Goal: Information Seeking & Learning: Check status

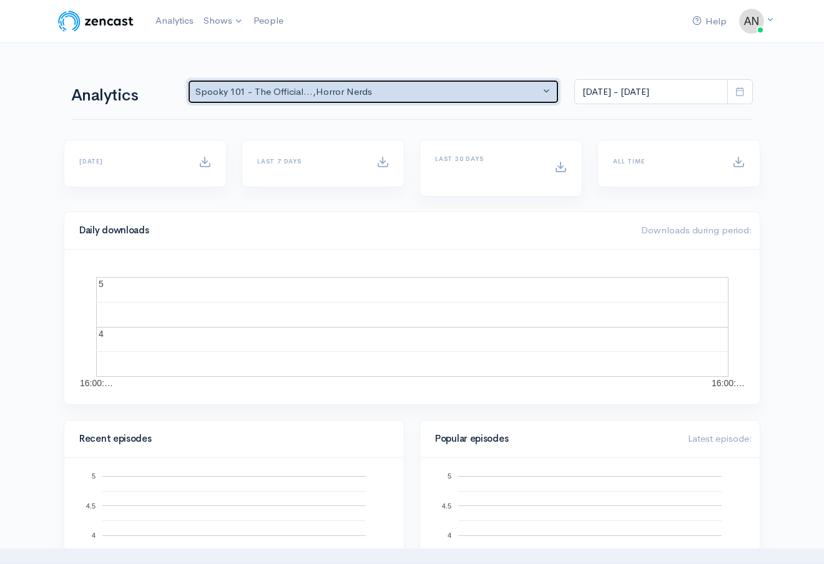
drag, startPoint x: 0, startPoint y: 0, endPoint x: 404, endPoint y: 89, distance: 413.3
click at [404, 89] on div "Spooky 101 - The Official... , Horror Nerds" at bounding box center [367, 92] width 344 height 14
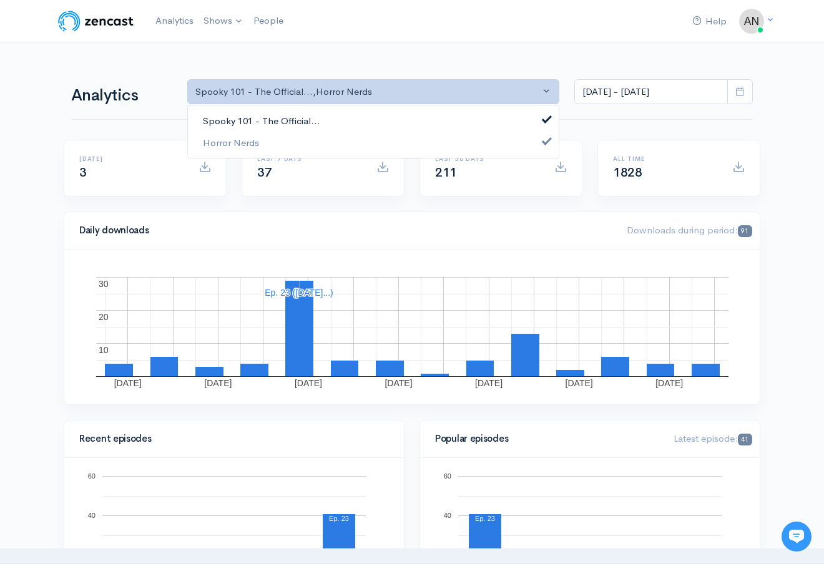
click at [305, 119] on span "Spooky 101 - The Official..." at bounding box center [261, 121] width 117 height 14
select select "14706"
click at [361, 42] on nav "Help Notifications View all Your profile Team settings Default team Current Log…" at bounding box center [412, 21] width 824 height 43
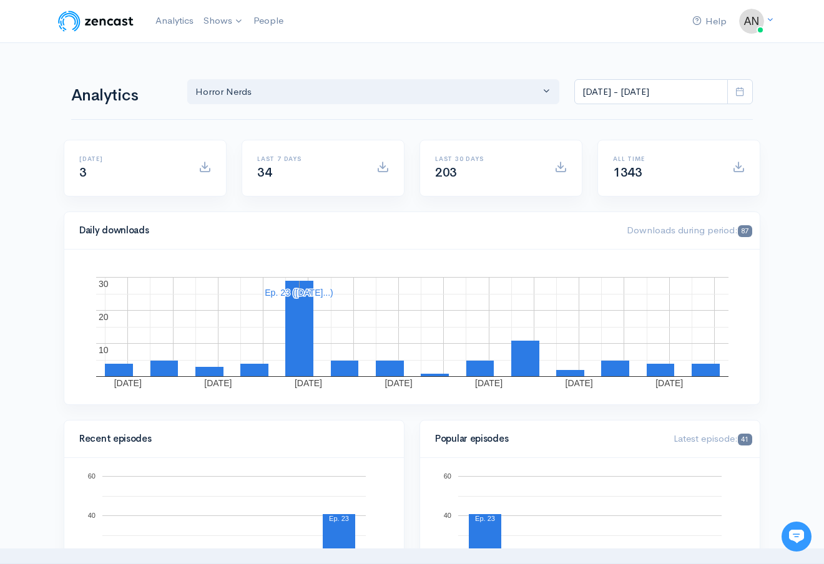
click at [739, 90] on icon at bounding box center [739, 91] width 9 height 9
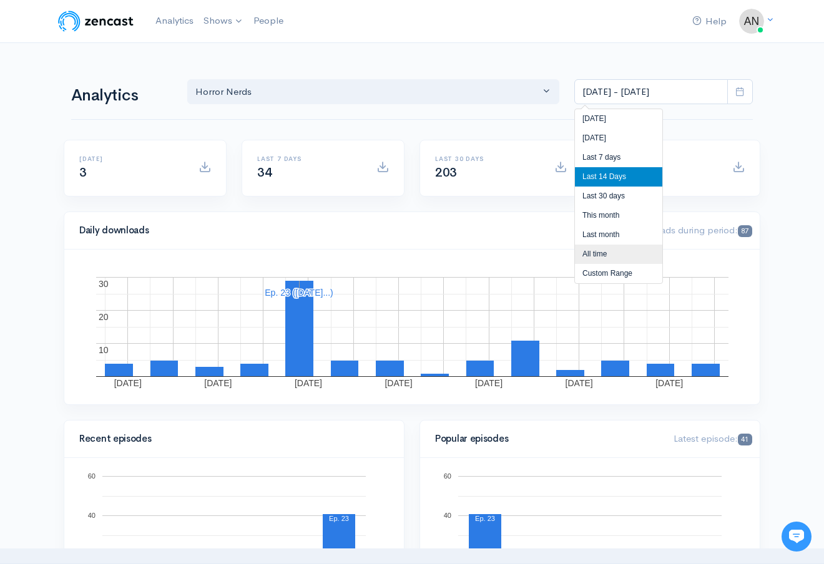
click at [597, 256] on li "All time" at bounding box center [618, 254] width 87 height 19
type input "[DATE] - [DATE]"
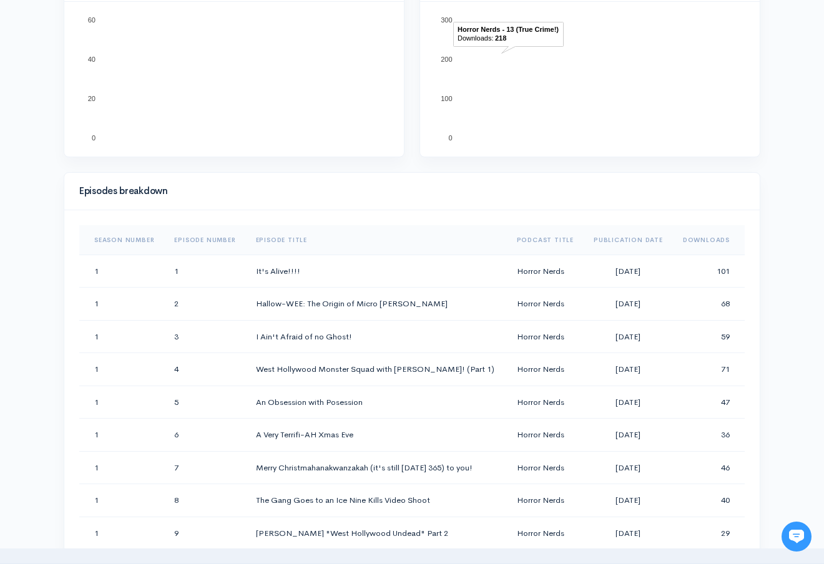
scroll to position [499, 0]
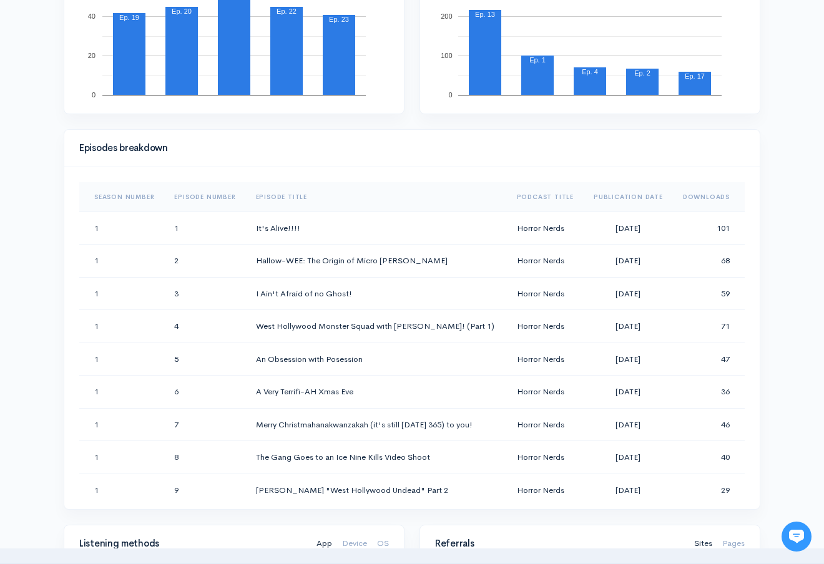
click at [701, 194] on th "Downloads" at bounding box center [709, 197] width 72 height 30
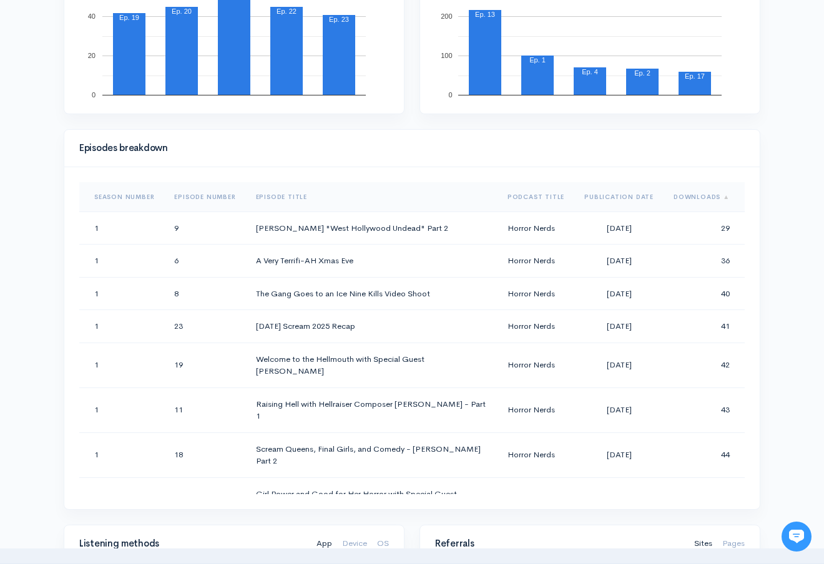
click at [701, 194] on th "Downloads" at bounding box center [703, 197] width 81 height 30
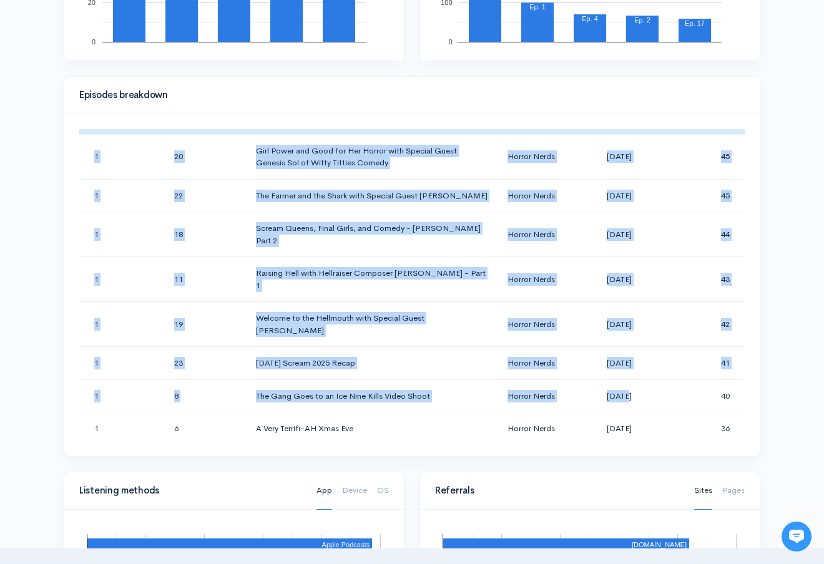
scroll to position [624, 0]
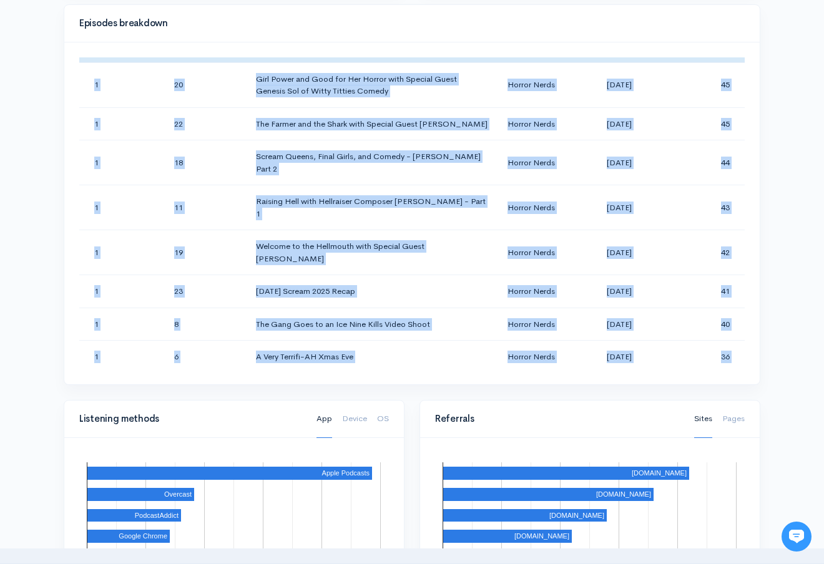
drag, startPoint x: 93, startPoint y: 258, endPoint x: 721, endPoint y: 353, distance: 635.4
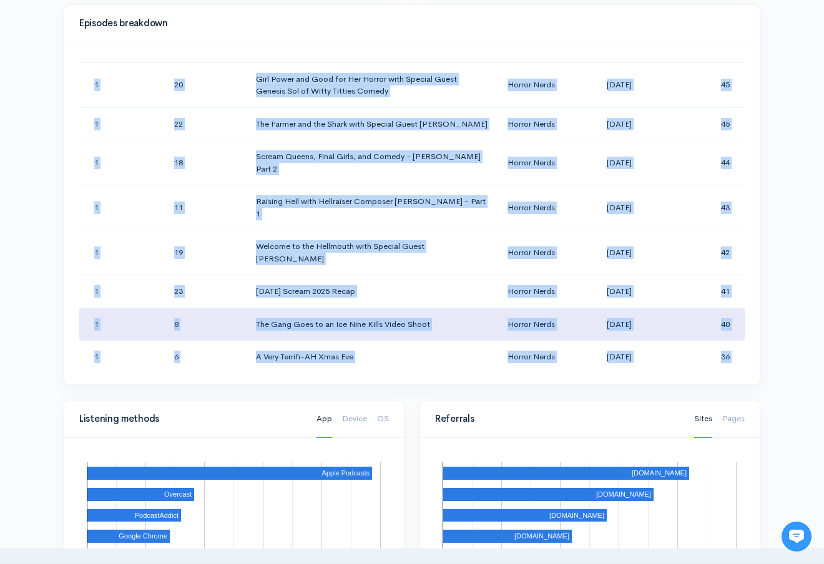
copy tbody "1 10 *[PERSON_NAME], the [PERSON_NAME] too, [PERSON_NAME] and his Mom* Horror N…"
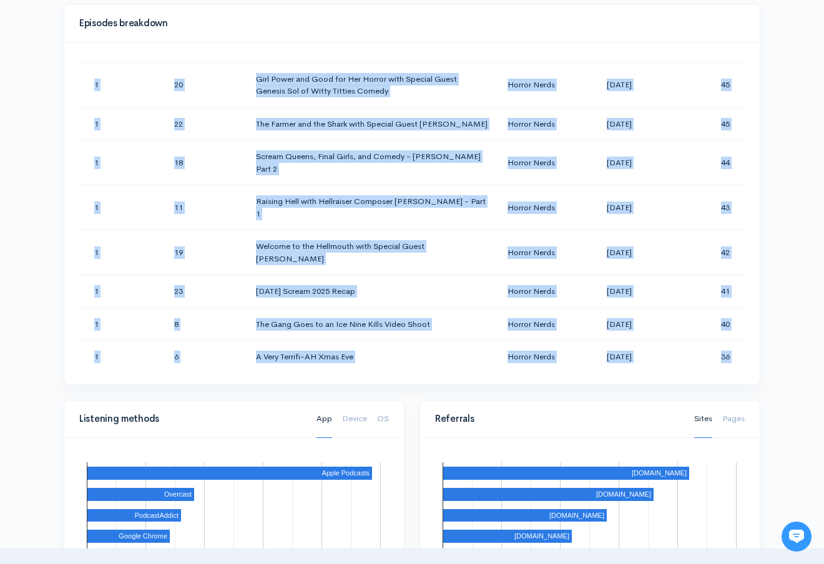
click at [469, 373] on td "[PERSON_NAME] "West Hollywood Undead" Part 2" at bounding box center [371, 389] width 251 height 32
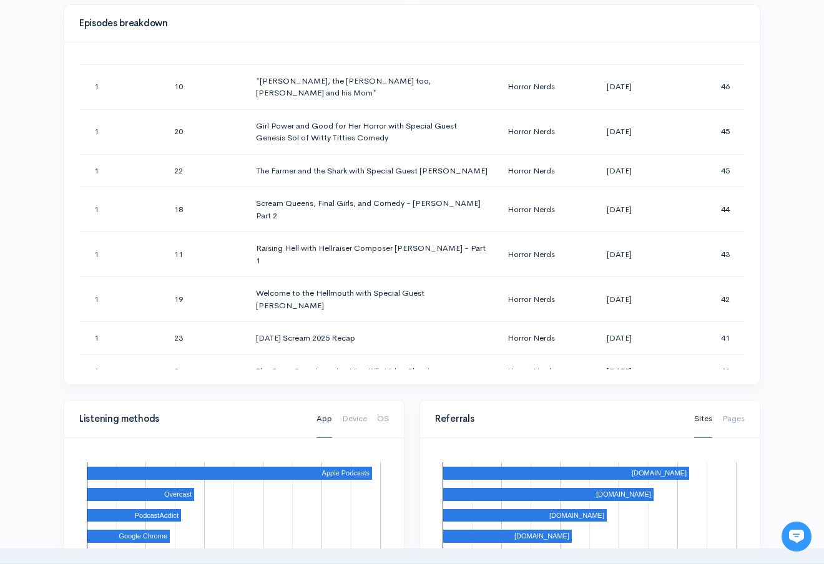
scroll to position [556, 0]
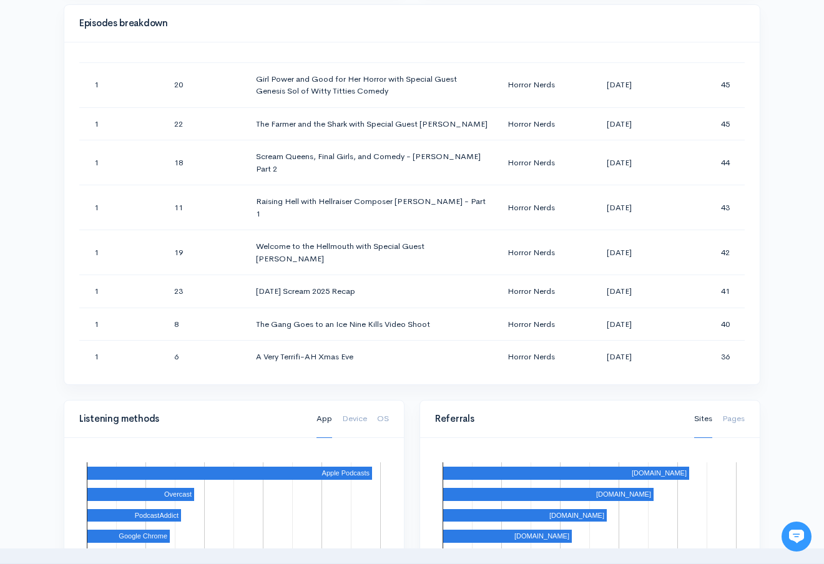
click at [775, 230] on div "Help Notifications View all Your profile Team settings Default team Current Log…" at bounding box center [412, 260] width 824 height 1768
click at [766, 228] on div "Episodes breakdown Season Number Episode Number Episode Title Podcast Title Pub…" at bounding box center [411, 202] width 711 height 396
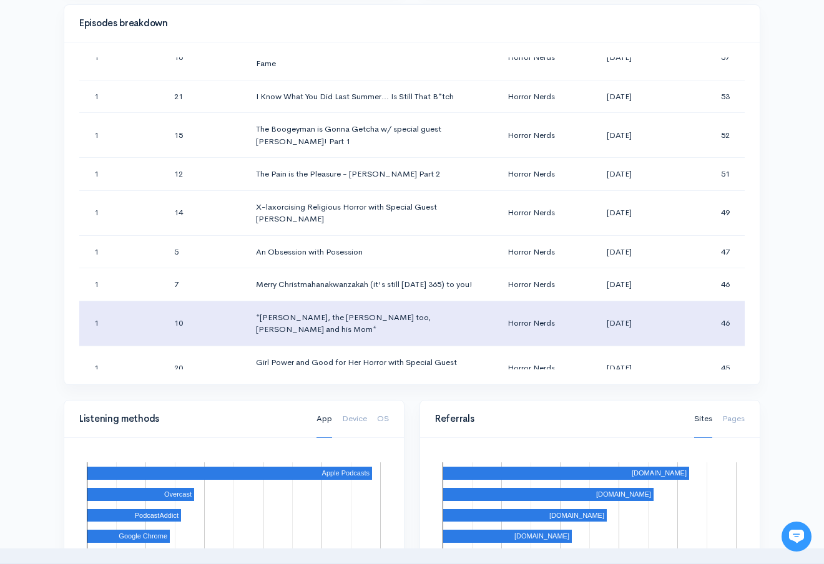
scroll to position [244, 0]
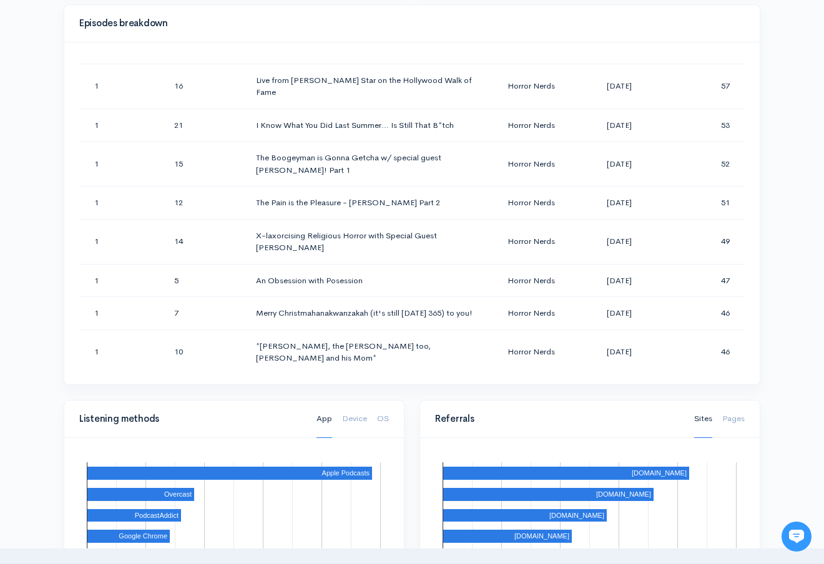
click at [766, 146] on div "Episodes breakdown Season Number Episode Number Episode Title Podcast Title Pub…" at bounding box center [411, 202] width 711 height 396
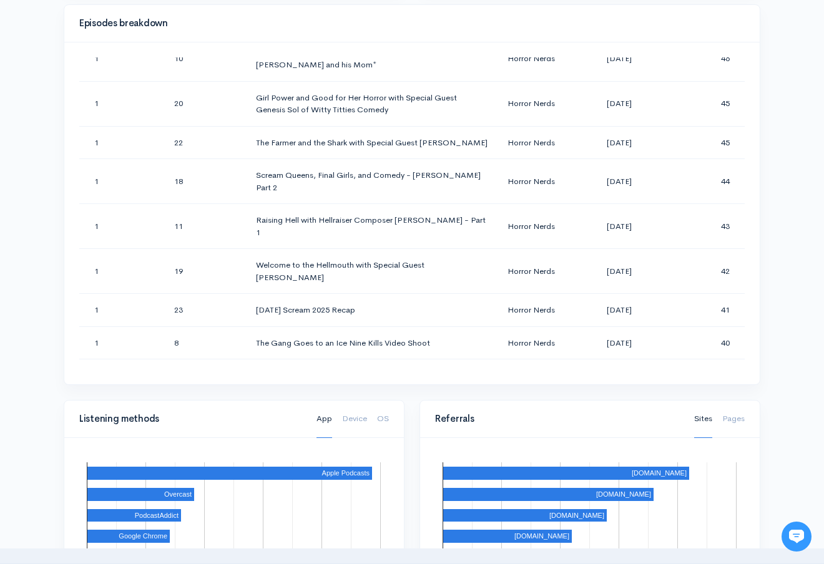
scroll to position [556, 0]
